Goal: Navigation & Orientation: Find specific page/section

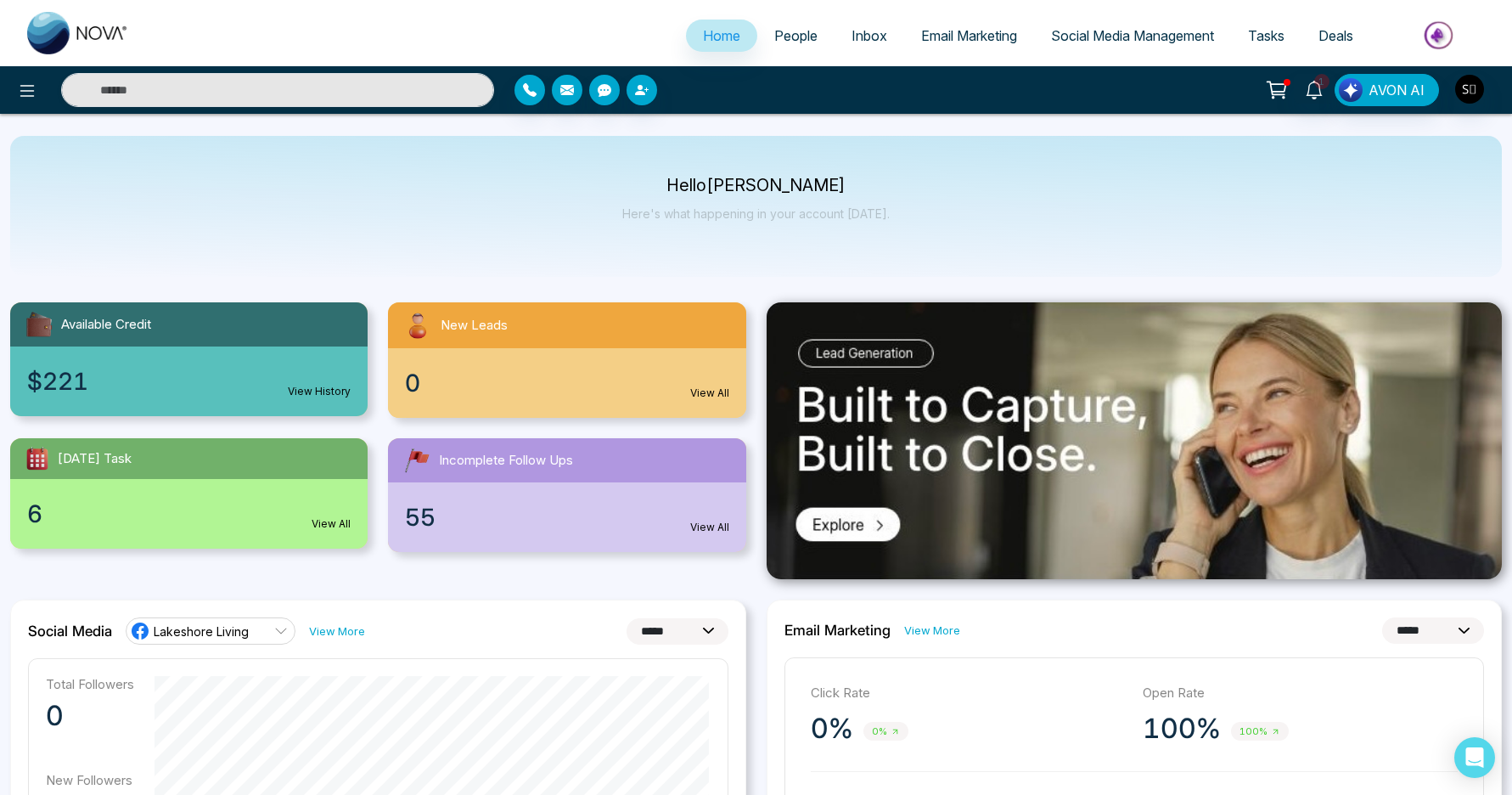
select select "*"
click at [1324, 96] on icon at bounding box center [1314, 90] width 18 height 18
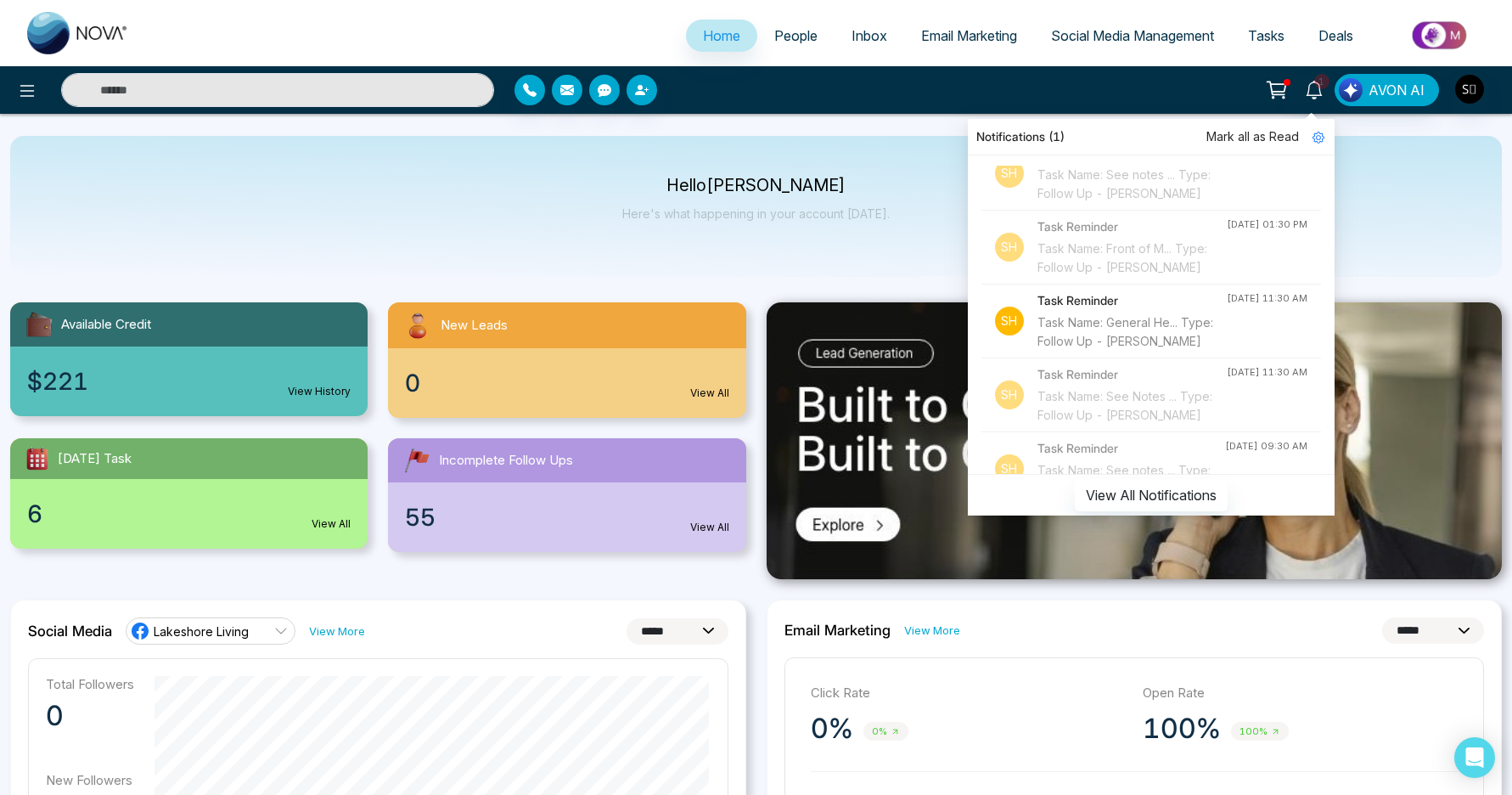
click at [836, 178] on p "Hello [PERSON_NAME]" at bounding box center [755, 186] width 267 height 15
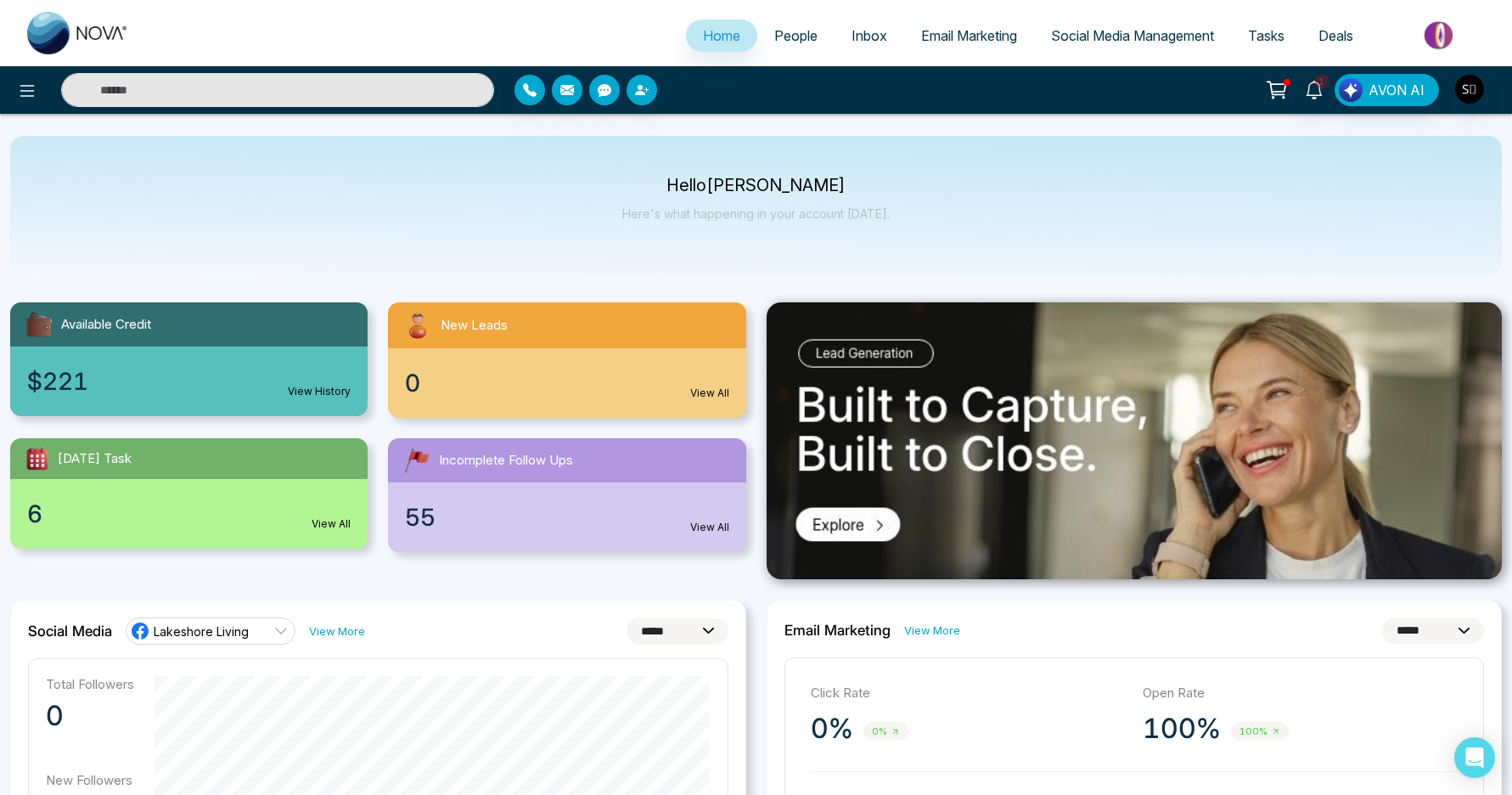
click at [799, 187] on p "Hello [PERSON_NAME]" at bounding box center [755, 186] width 267 height 15
click at [796, 210] on p "Here's what happening in your account [DATE]." at bounding box center [755, 214] width 267 height 15
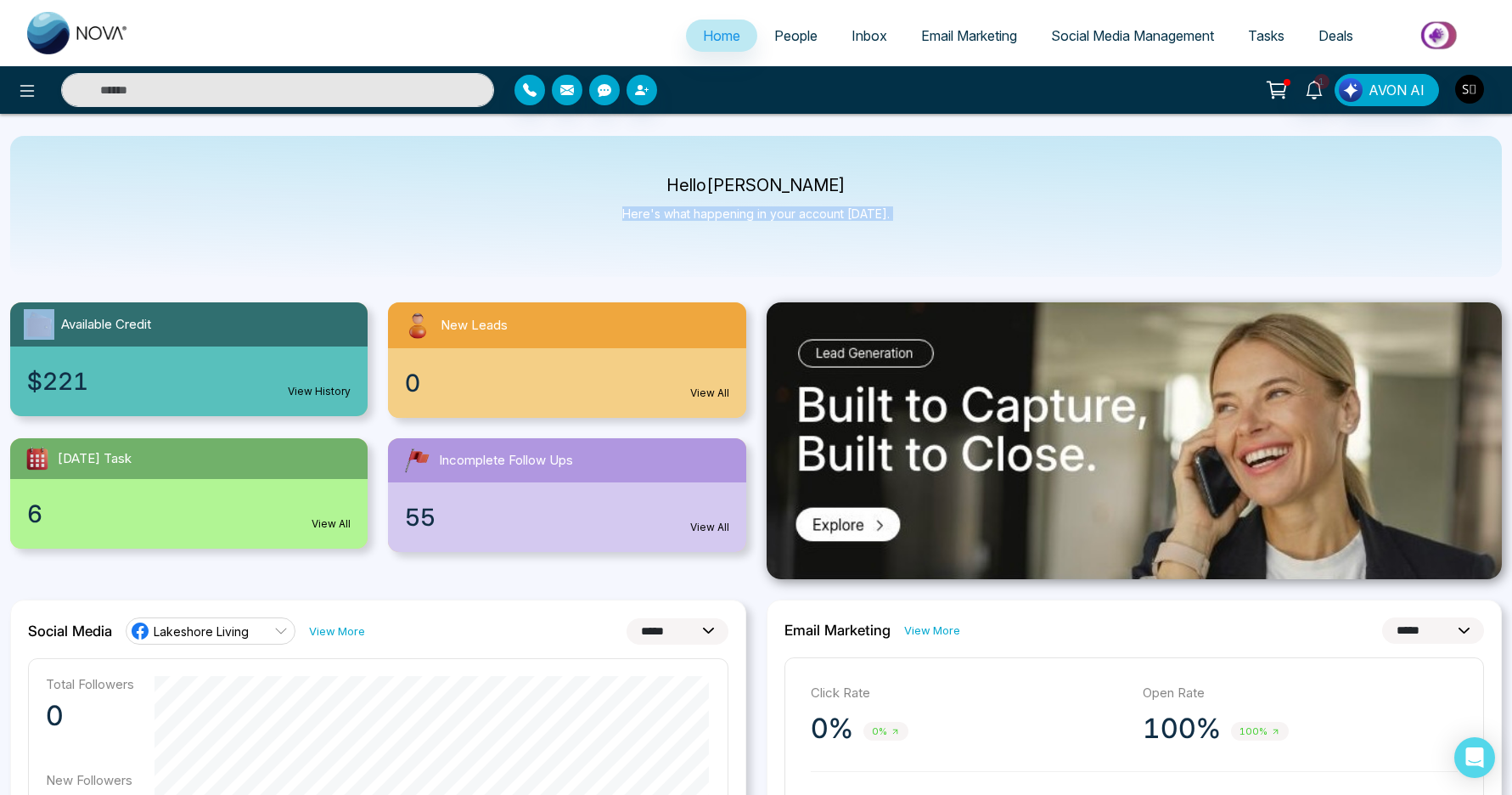
click at [796, 210] on p "Here's what happening in your account [DATE]." at bounding box center [755, 214] width 267 height 15
click at [811, 224] on div "Hello [PERSON_NAME] Here's what happening in your account [DATE]." at bounding box center [755, 206] width 267 height 56
click at [837, 208] on p "Here's what happening in your account [DATE]." at bounding box center [755, 214] width 267 height 15
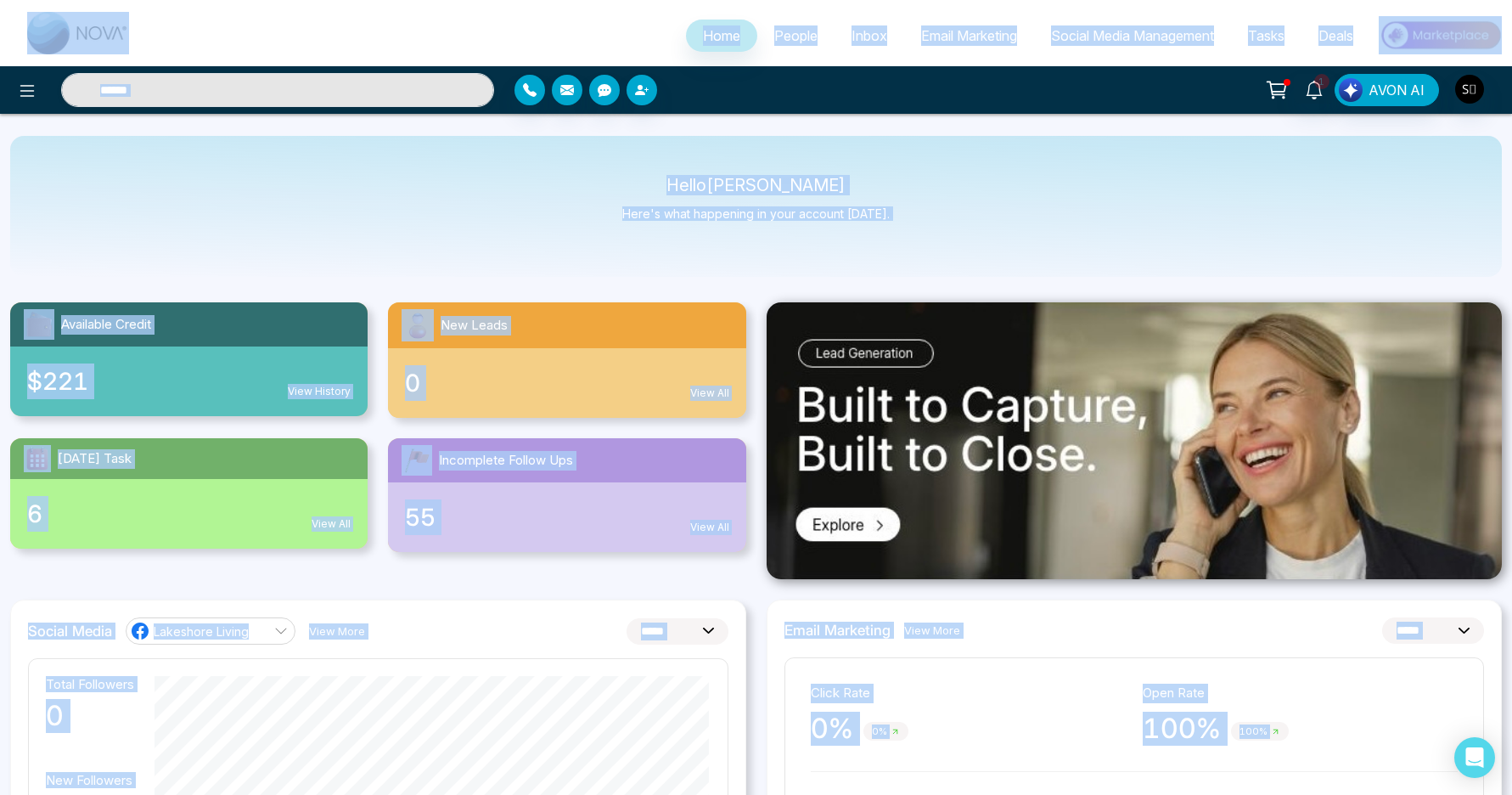
click at [837, 208] on p "Here's what happening in your account [DATE]." at bounding box center [755, 214] width 267 height 15
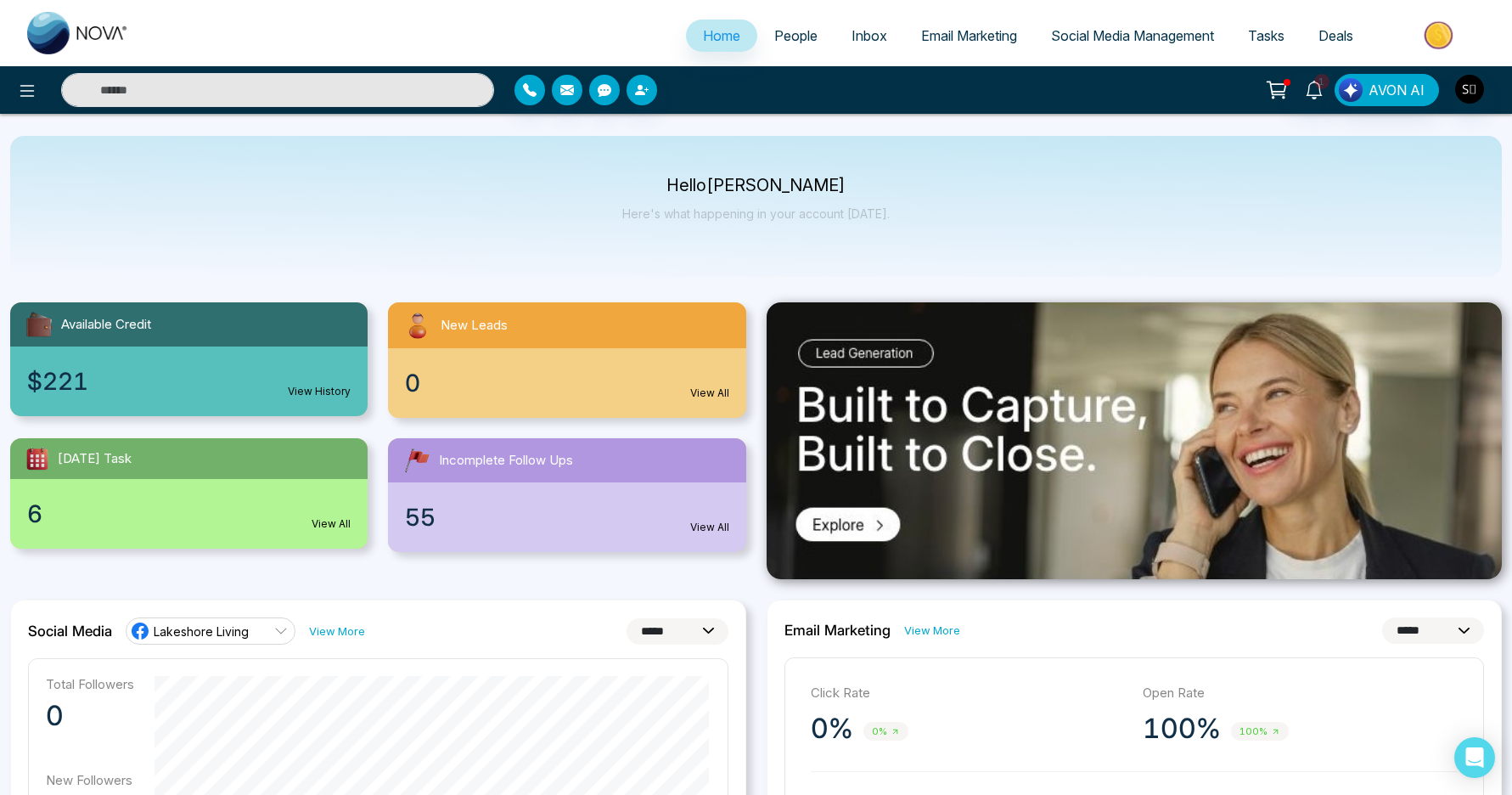
click at [806, 209] on p "Here's what happening in your account [DATE]." at bounding box center [755, 214] width 267 height 15
click at [728, 191] on p "Hello [PERSON_NAME]" at bounding box center [755, 186] width 267 height 15
click at [792, 191] on p "Hello [PERSON_NAME]" at bounding box center [755, 186] width 267 height 15
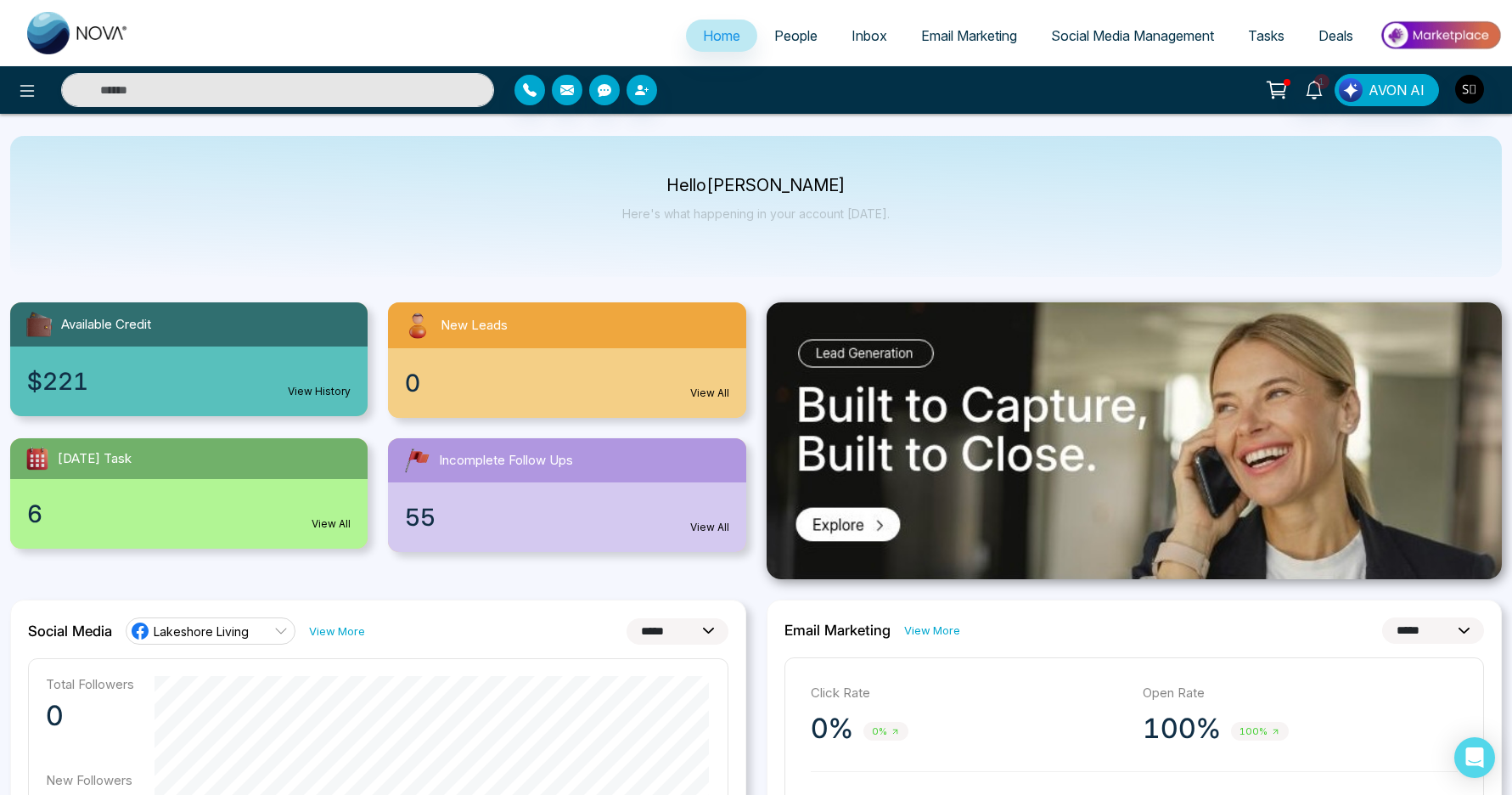
click at [792, 191] on p "Hello [PERSON_NAME]" at bounding box center [755, 186] width 267 height 15
click at [793, 191] on p "Hello [PERSON_NAME]" at bounding box center [755, 186] width 267 height 15
click at [799, 218] on p "Here's what happening in your account [DATE]." at bounding box center [755, 214] width 267 height 15
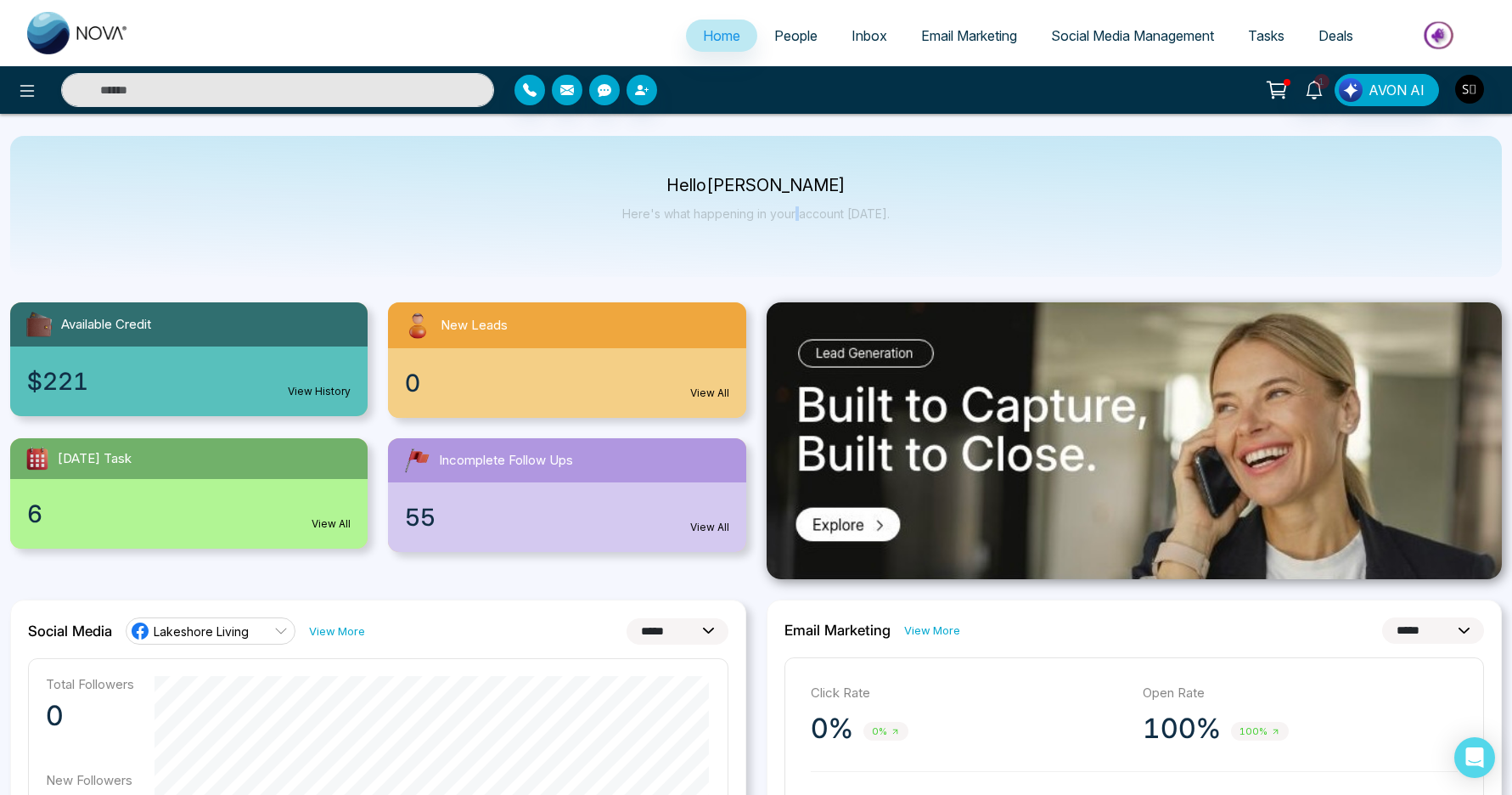
click at [799, 218] on p "Here's what happening in your account [DATE]." at bounding box center [755, 214] width 267 height 15
click at [800, 218] on p "Here's what happening in your account [DATE]." at bounding box center [755, 214] width 267 height 15
click at [815, 164] on div "Hello [PERSON_NAME] Here's what happening in your account [DATE]." at bounding box center [756, 206] width 1492 height 141
drag, startPoint x: 667, startPoint y: 188, endPoint x: 904, endPoint y: 221, distance: 239.3
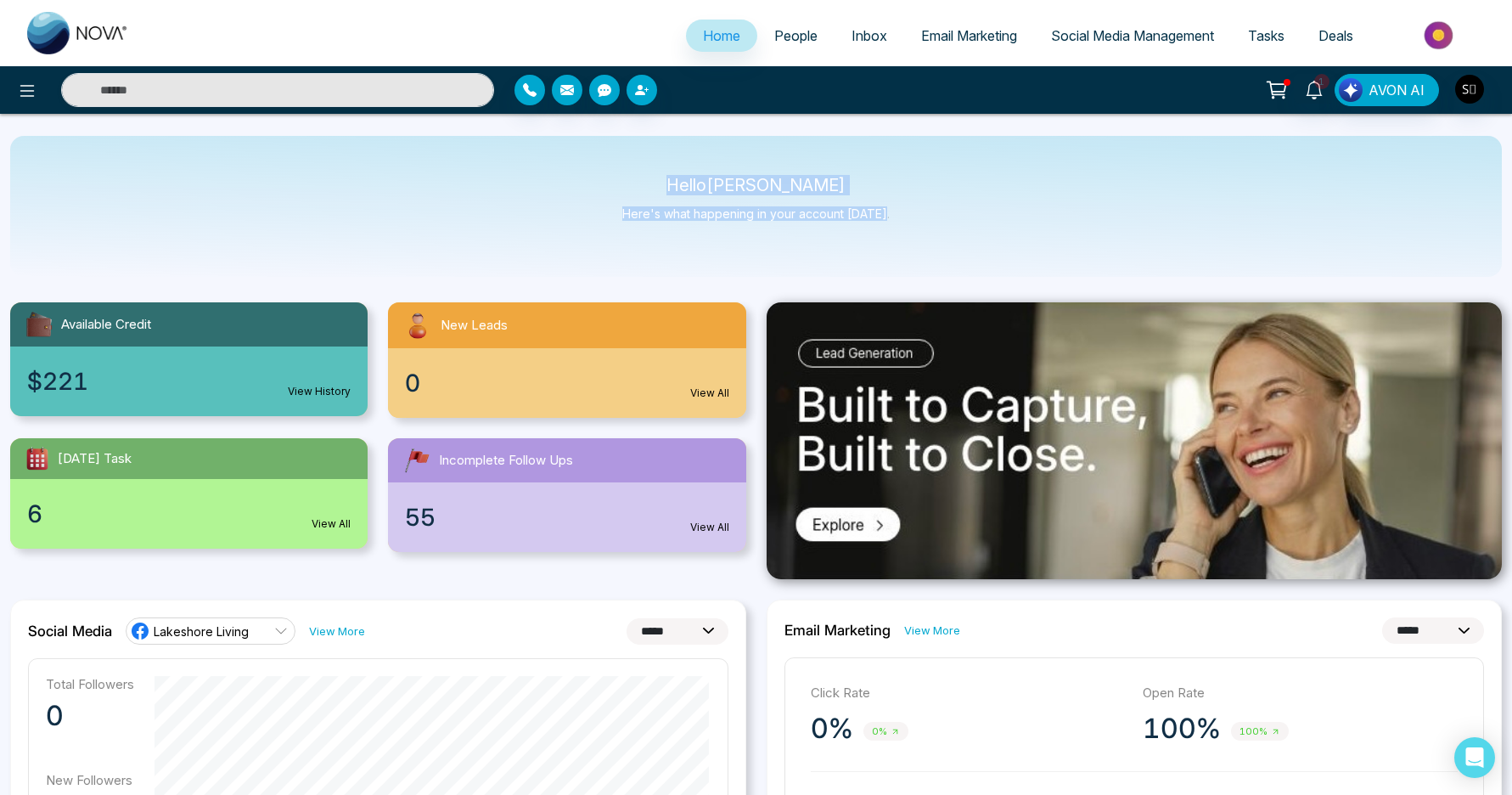
click at [904, 221] on div "Hello [PERSON_NAME] Here's what happening in your account [DATE]." at bounding box center [756, 206] width 1492 height 141
click at [907, 221] on div "Hello [PERSON_NAME] Here's what happening in your account [DATE]." at bounding box center [756, 206] width 1492 height 141
